Goal: Task Accomplishment & Management: Manage account settings

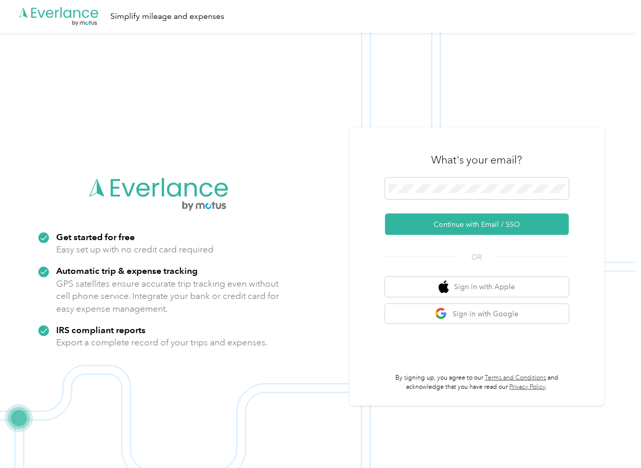
drag, startPoint x: 426, startPoint y: 223, endPoint x: 289, endPoint y: 250, distance: 140.5
click at [426, 224] on button "Continue with Email / SSO" at bounding box center [477, 223] width 184 height 21
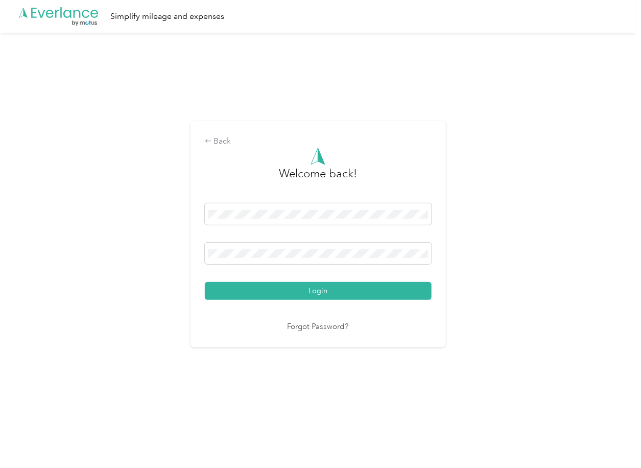
click at [259, 283] on button "Login" at bounding box center [318, 291] width 227 height 18
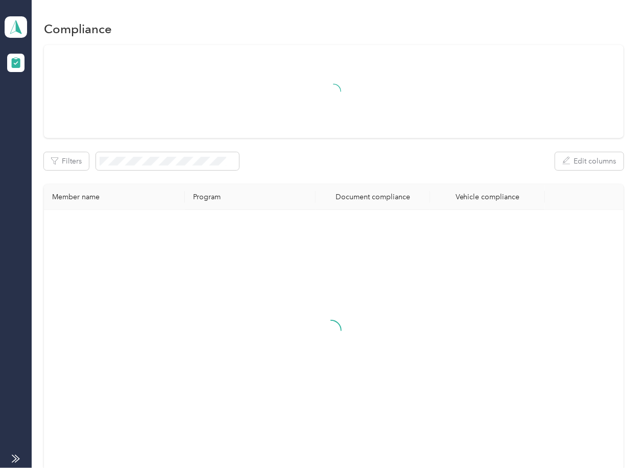
click at [357, 173] on div "Filters Edit columns Member name Program Document compliance Vehicle compliance" at bounding box center [333, 257] width 579 height 425
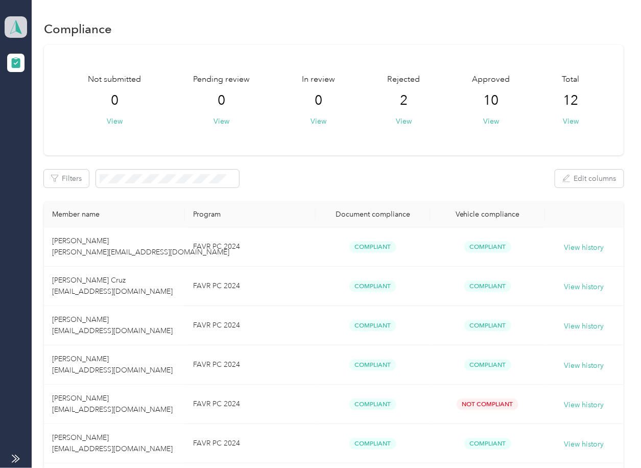
click at [21, 27] on icon at bounding box center [15, 27] width 15 height 14
click at [50, 103] on div "Log out" at bounding box center [32, 107] width 39 height 11
